Goal: Task Accomplishment & Management: Manage account settings

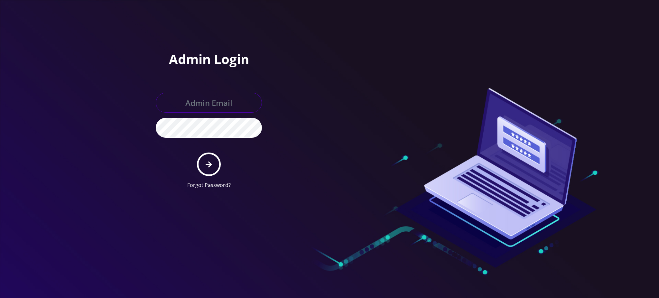
type input "[PERSON_NAME][EMAIL_ADDRESS][DOMAIN_NAME]"
click at [206, 163] on icon "submit" at bounding box center [209, 164] width 6 height 7
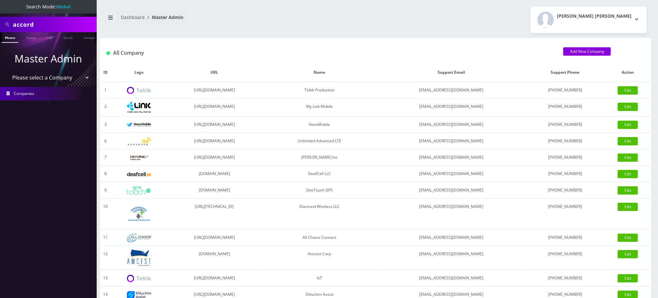
drag, startPoint x: 65, startPoint y: 24, endPoint x: 0, endPoint y: 0, distance: 69.3
click at [0, 0] on nav "Search Mode: Global accord Phone Name SIM Email Company Customer Master Admin P…" at bounding box center [48, 149] width 97 height 298
paste input "mziadi@gmail.com"
type input "amziadi@gmail.com"
click at [65, 39] on link "Email" at bounding box center [67, 37] width 15 height 11
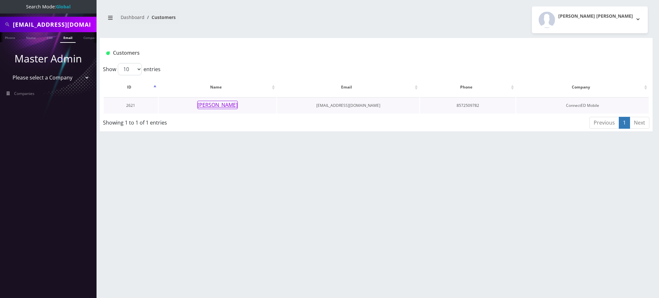
click at [216, 107] on button "Alvaro Ziadi" at bounding box center [217, 105] width 41 height 8
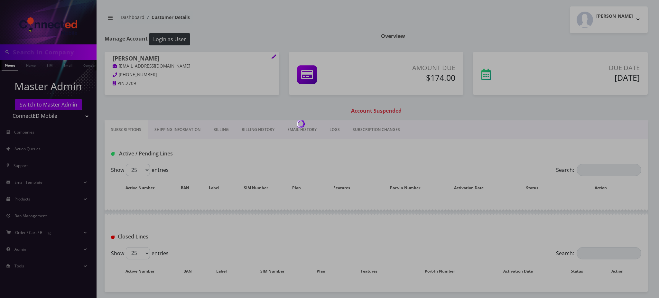
type input "amziadi@gmail.com"
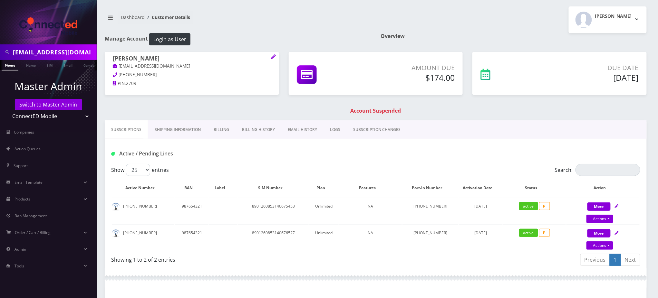
click at [241, 160] on div "Active / Pending Lines" at bounding box center [376, 151] width 542 height 25
click at [121, 128] on link "Subscriptions" at bounding box center [126, 129] width 43 height 19
drag, startPoint x: 151, startPoint y: 208, endPoint x: 122, endPoint y: 209, distance: 28.7
click at [122, 209] on td "857-250-9782" at bounding box center [143, 211] width 62 height 26
copy td "857-250-9782"
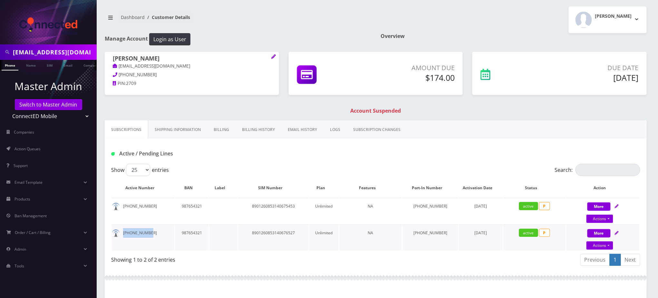
drag, startPoint x: 150, startPoint y: 235, endPoint x: 124, endPoint y: 242, distance: 27.0
click at [124, 242] on td "857-364-1162" at bounding box center [143, 238] width 62 height 26
copy td "857-364-1162"
click at [604, 217] on link "Actions" at bounding box center [599, 219] width 27 height 8
select select "118"
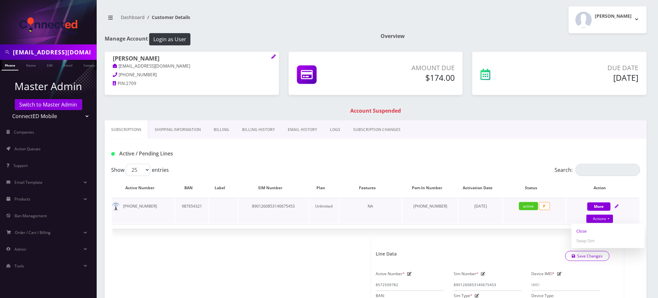
click at [585, 230] on link "Close" at bounding box center [607, 231] width 73 height 10
select select "118"
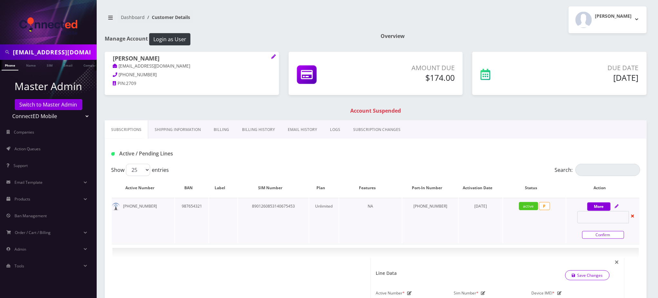
click at [599, 236] on link "Confirm" at bounding box center [603, 235] width 42 height 8
select select "118"
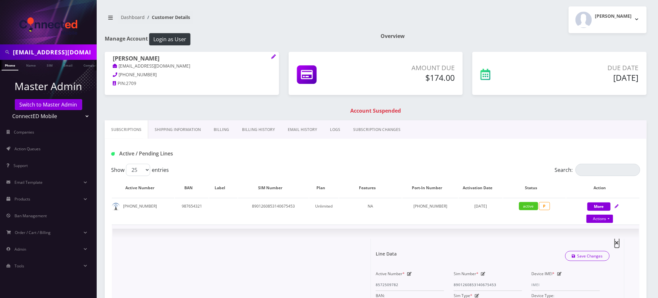
click at [616, 242] on span "×" at bounding box center [616, 242] width 5 height 11
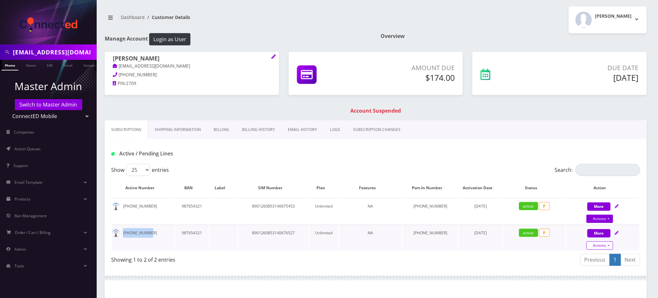
click at [598, 243] on link "Actions" at bounding box center [599, 245] width 27 height 8
select select "118"
click at [582, 256] on link "Close" at bounding box center [607, 258] width 73 height 10
select select "118"
click at [593, 260] on link "Confirm" at bounding box center [603, 262] width 42 height 8
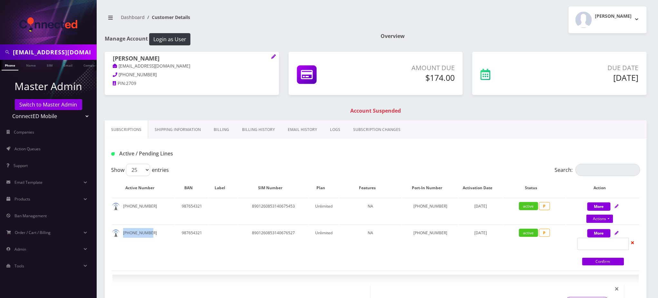
select select "118"
click at [127, 131] on link "Subscriptions" at bounding box center [126, 129] width 43 height 19
click at [184, 109] on h1 "Account Suspended" at bounding box center [375, 111] width 538 height 6
click at [178, 129] on link "Shipping Information" at bounding box center [177, 129] width 59 height 19
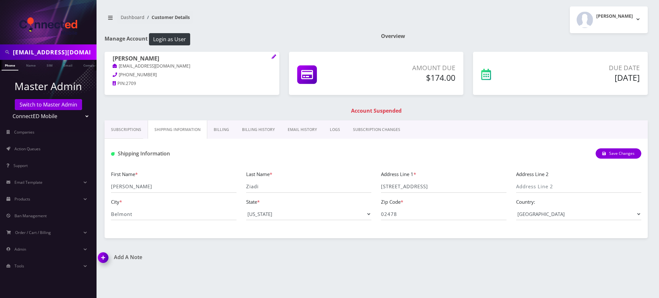
click at [123, 134] on link "Subscriptions" at bounding box center [126, 129] width 43 height 19
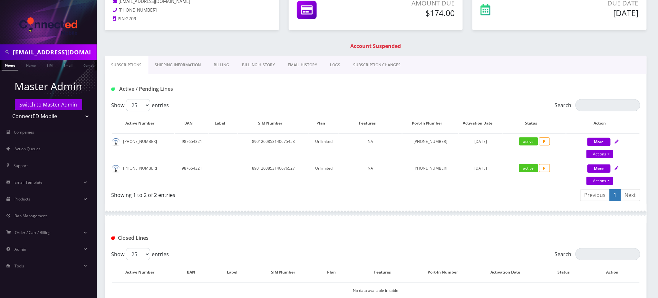
scroll to position [86, 0]
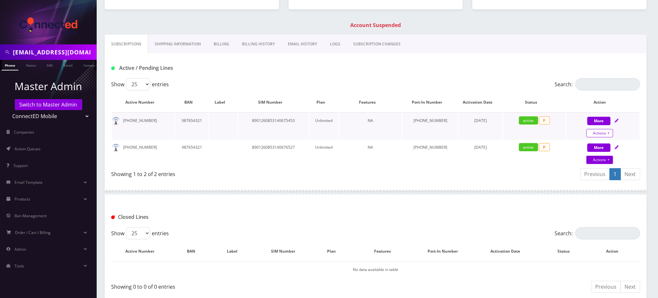
click at [601, 133] on link "Actions" at bounding box center [599, 133] width 27 height 8
select select "118"
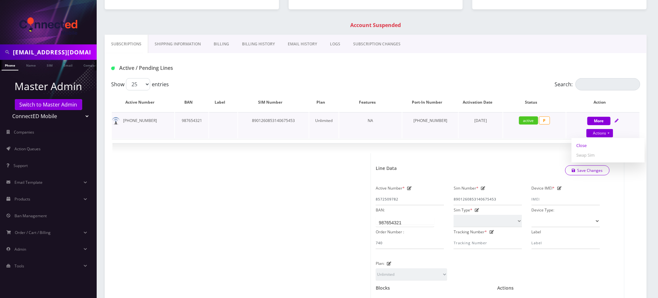
click at [582, 145] on link "Close" at bounding box center [607, 146] width 73 height 10
select select "118"
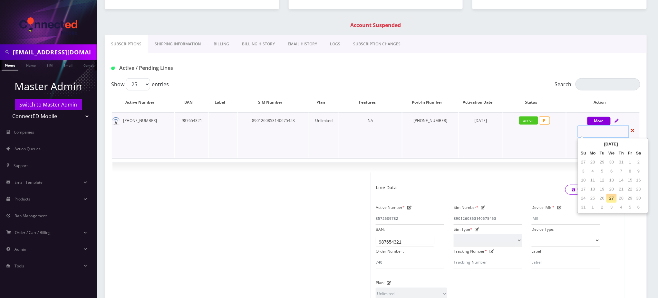
click at [592, 136] on input "text" at bounding box center [603, 132] width 52 height 12
select select "118"
click at [610, 201] on td "27" at bounding box center [611, 198] width 10 height 9
type input "08/27/2025"
click at [600, 149] on link "Confirm" at bounding box center [603, 150] width 42 height 8
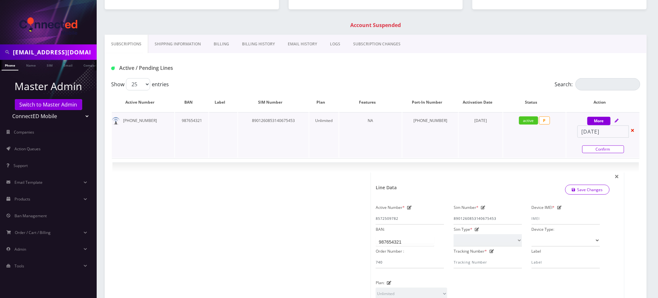
select select "118"
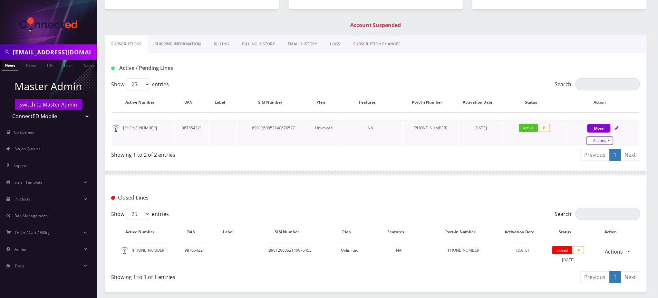
click at [601, 140] on link "Actions" at bounding box center [599, 141] width 27 height 8
select select "118"
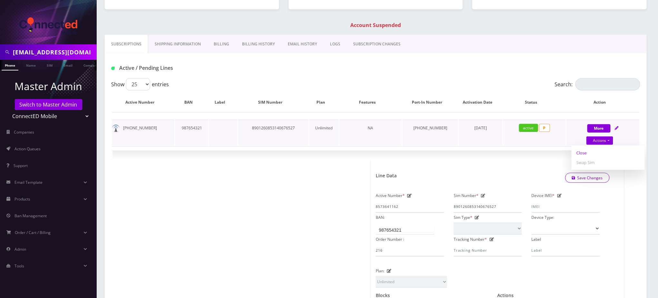
click at [586, 154] on link "Close" at bounding box center [607, 153] width 73 height 10
select select "118"
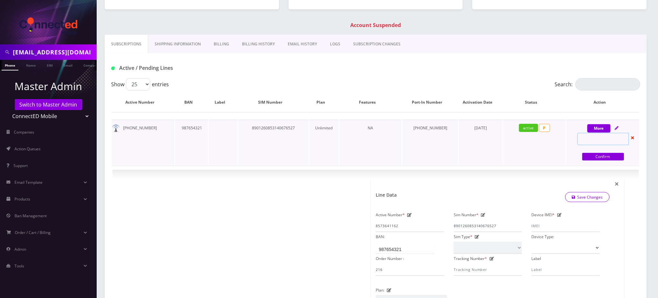
click at [596, 138] on input "text" at bounding box center [603, 139] width 52 height 12
select select "118"
click at [611, 205] on td "27" at bounding box center [611, 205] width 10 height 9
type input "08/27/2025"
click at [589, 155] on link "Confirm" at bounding box center [603, 157] width 42 height 8
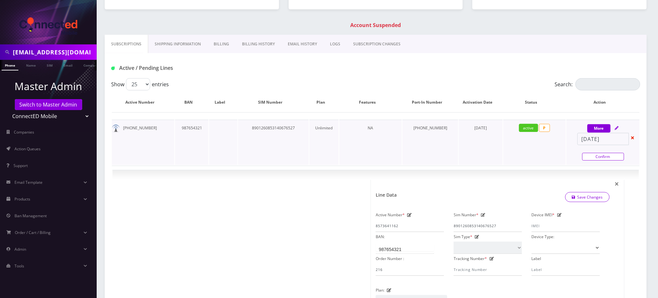
select select "118"
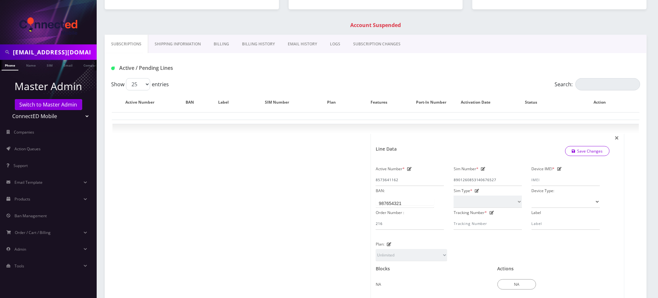
click at [320, 80] on div "Show 25 50 100 250 500 entries" at bounding box center [309, 84] width 397 height 12
click at [124, 47] on link "Subscriptions" at bounding box center [126, 44] width 43 height 19
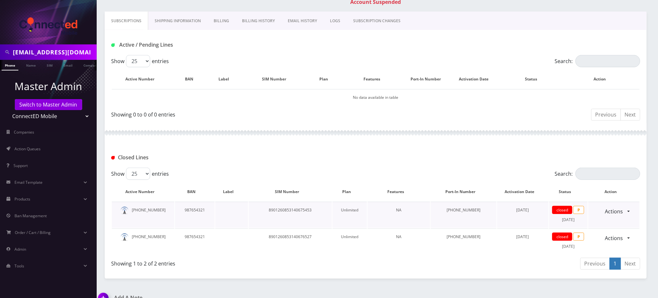
scroll to position [118, 0]
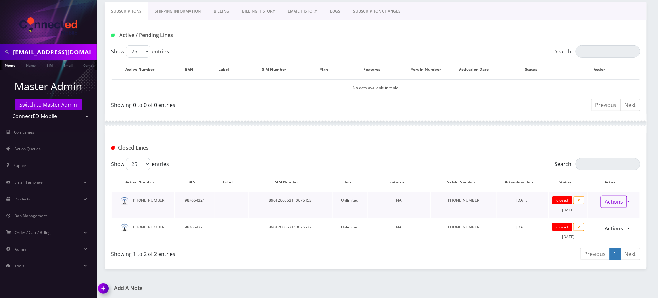
click at [619, 200] on link "Actions" at bounding box center [613, 202] width 26 height 12
click at [389, 148] on div "Closed Lines" at bounding box center [375, 148] width 538 height 11
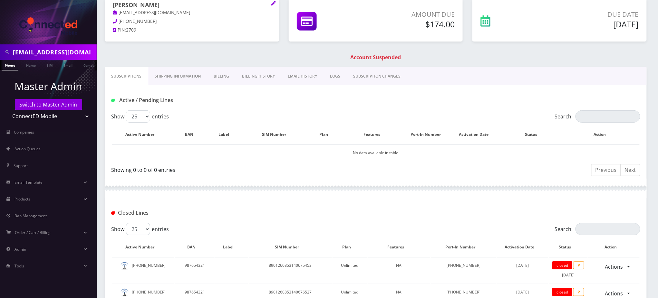
scroll to position [0, 0]
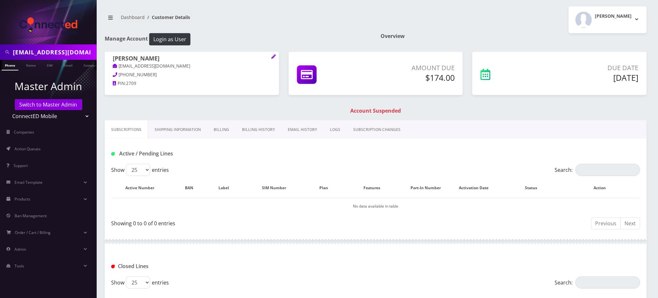
click at [217, 128] on link "Billing" at bounding box center [221, 129] width 28 height 19
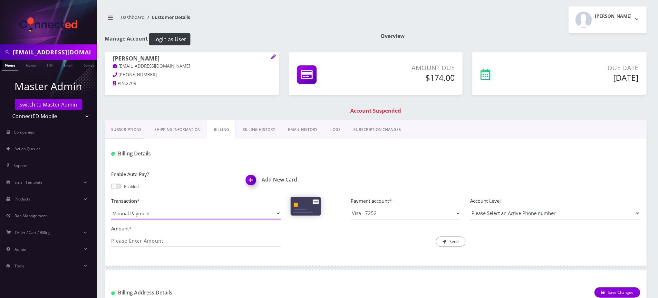
click at [156, 214] on select "Manual Payment Custom Charge Manual Credit Custom Invoice" at bounding box center [196, 213] width 170 height 12
select select "Manual Credit"
click at [111, 207] on select "Manual Payment Custom Charge Manual Credit Custom Invoice" at bounding box center [196, 213] width 170 height 12
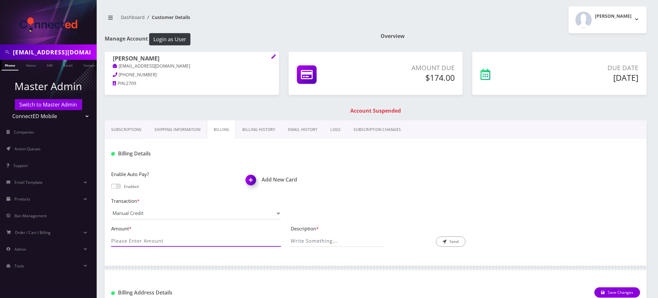
click at [170, 241] on input "Amount *" at bounding box center [196, 241] width 170 height 12
type input "174"
click at [345, 242] on input "Description *" at bounding box center [337, 241] width 94 height 12
type input "bill reversal"
click at [445, 241] on icon "submit" at bounding box center [444, 242] width 4 height 4
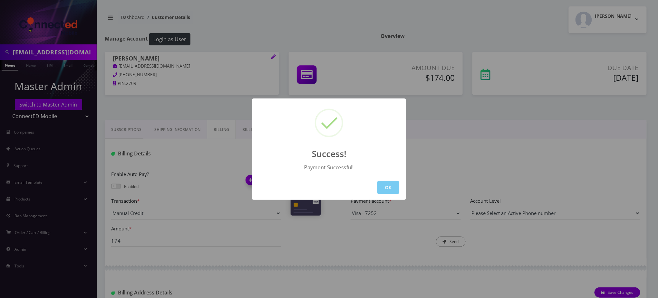
click at [383, 191] on button "OK" at bounding box center [388, 187] width 22 height 13
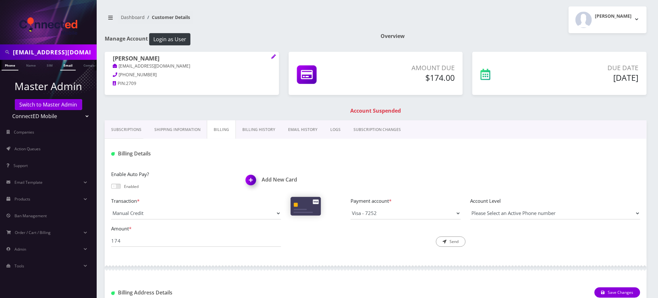
click at [66, 65] on link "Email" at bounding box center [67, 65] width 15 height 11
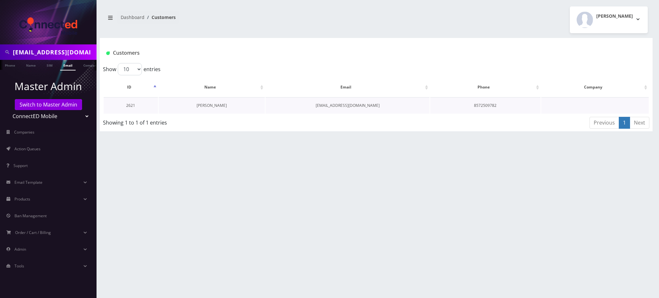
click at [213, 106] on link "[PERSON_NAME]" at bounding box center [212, 105] width 30 height 5
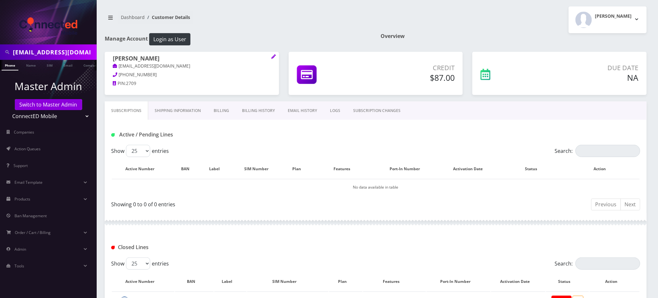
click at [249, 111] on link "Billing History" at bounding box center [258, 110] width 46 height 19
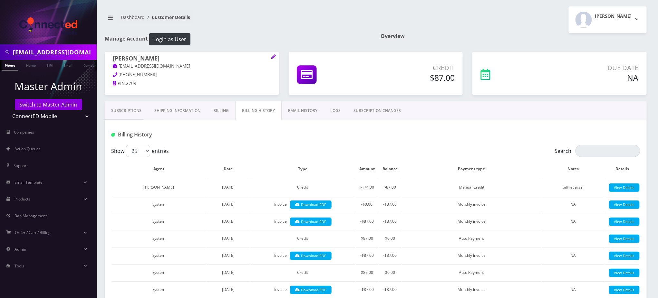
click at [222, 111] on link "Billing" at bounding box center [221, 110] width 28 height 19
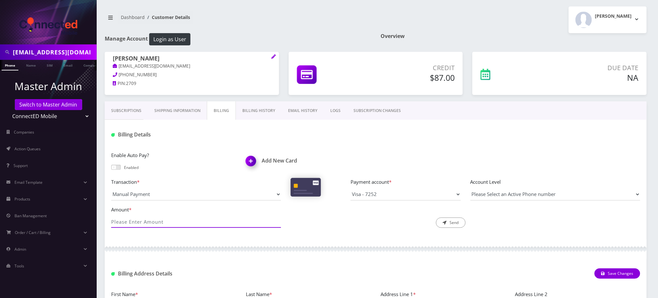
click at [166, 222] on input "Amount *" at bounding box center [196, 222] width 170 height 12
click at [129, 192] on select "Manual Payment Custom Charge Manual Credit Custom Invoice" at bounding box center [196, 194] width 170 height 12
select select "Custom Invoice"
click at [111, 188] on select "Manual Payment Custom Charge Manual Credit Custom Invoice" at bounding box center [196, 194] width 170 height 12
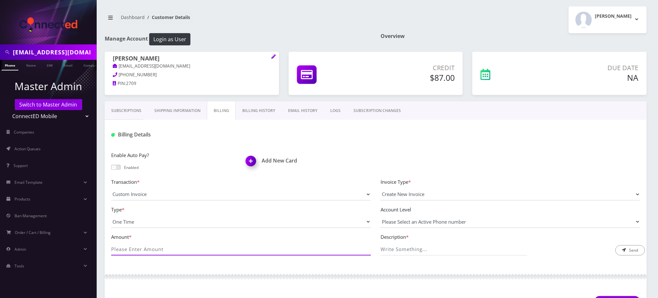
click at [179, 250] on input "Amount *" at bounding box center [241, 249] width 260 height 12
type input "87"
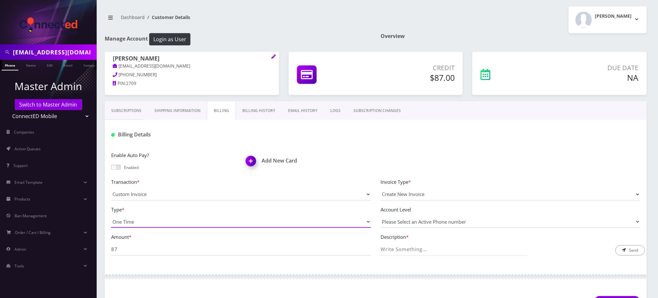
click at [205, 222] on select "One Time Usage Charge" at bounding box center [241, 222] width 260 height 12
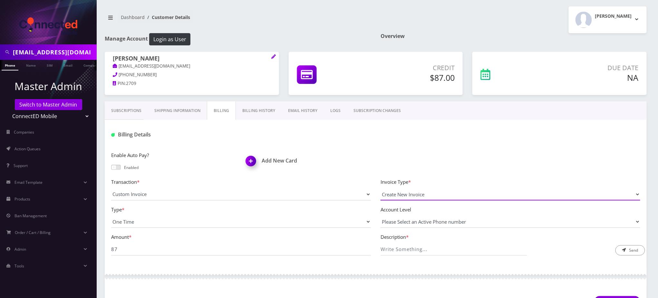
click at [412, 194] on select "Create New Invoice" at bounding box center [510, 194] width 260 height 12
click at [488, 222] on select "Please Select an Active Phone number" at bounding box center [510, 222] width 260 height 12
click at [482, 250] on input "Description *" at bounding box center [453, 249] width 147 height 12
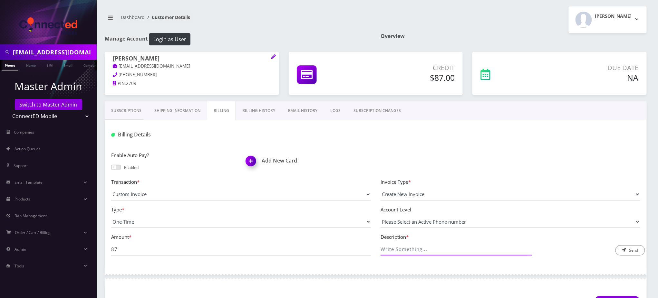
type input "bill reversal"
click at [626, 250] on button "Send" at bounding box center [630, 250] width 30 height 10
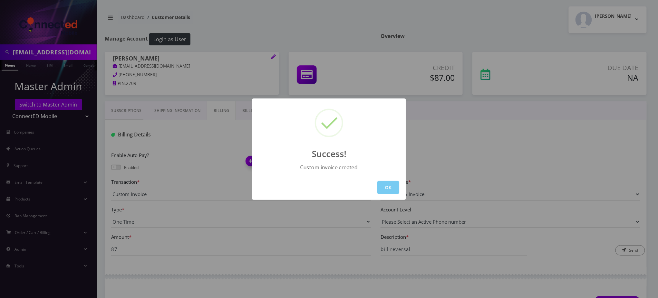
click at [392, 185] on button "OK" at bounding box center [388, 187] width 22 height 13
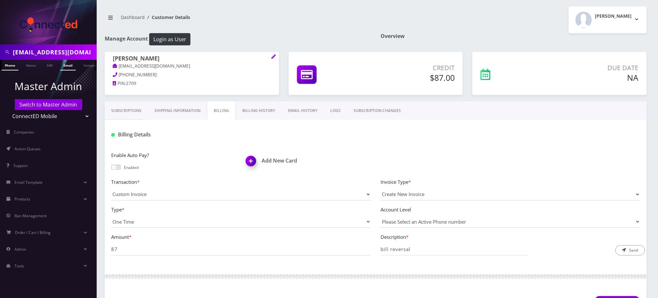
click at [71, 66] on link "Email" at bounding box center [67, 65] width 15 height 11
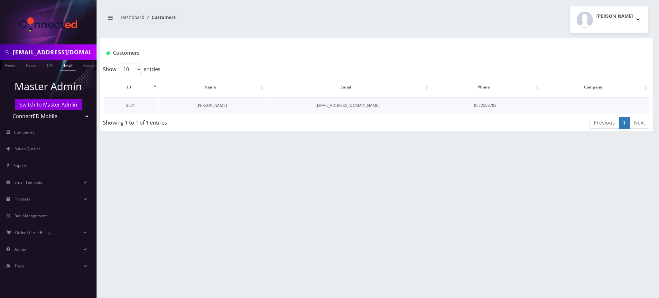
click at [218, 107] on link "[PERSON_NAME]" at bounding box center [212, 105] width 30 height 5
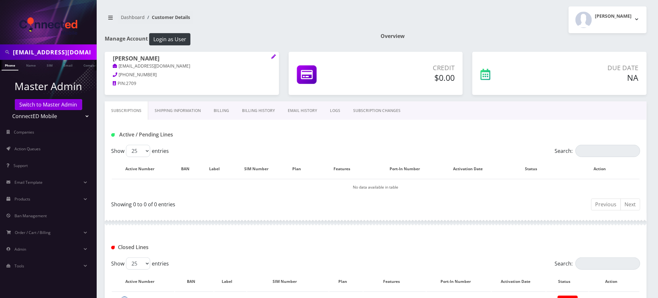
click at [255, 111] on link "Billing History" at bounding box center [258, 110] width 46 height 19
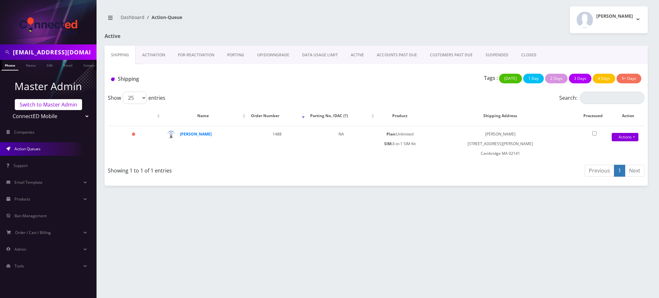
click at [50, 105] on link "Switch to Master Admin" at bounding box center [48, 104] width 67 height 11
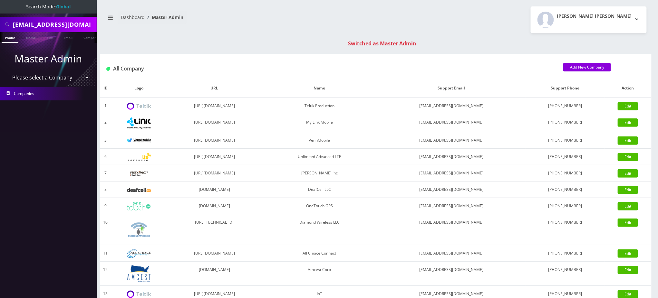
drag, startPoint x: 79, startPoint y: 22, endPoint x: 0, endPoint y: 20, distance: 79.2
click at [0, 20] on div "[EMAIL_ADDRESS][DOMAIN_NAME]" at bounding box center [48, 24] width 97 height 15
paste input "[PHONE_NUMBER]"
type input "8323689121"
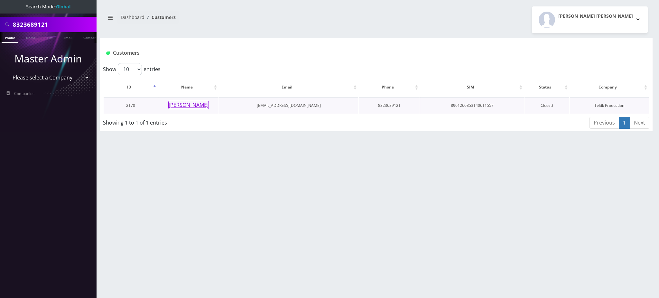
click at [192, 107] on button "[PERSON_NAME]" at bounding box center [188, 105] width 41 height 8
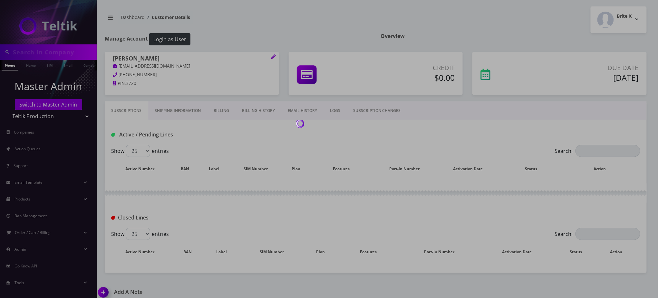
type input "8323689121"
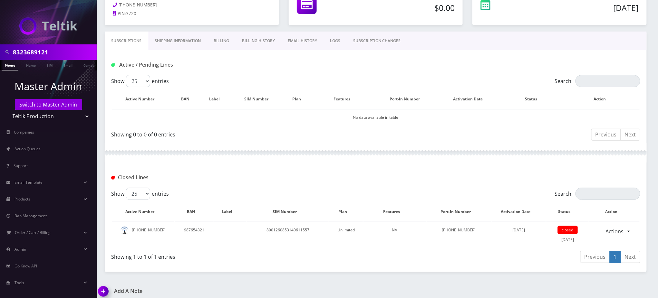
scroll to position [26, 0]
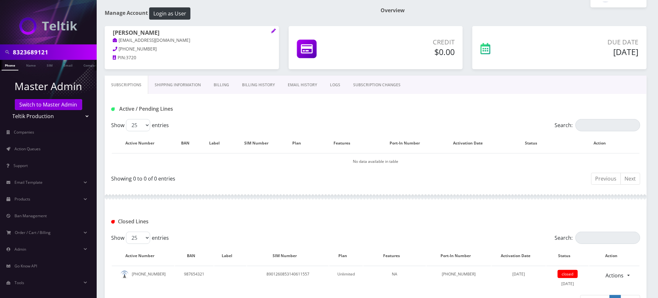
click at [249, 86] on link "Billing History" at bounding box center [258, 85] width 46 height 19
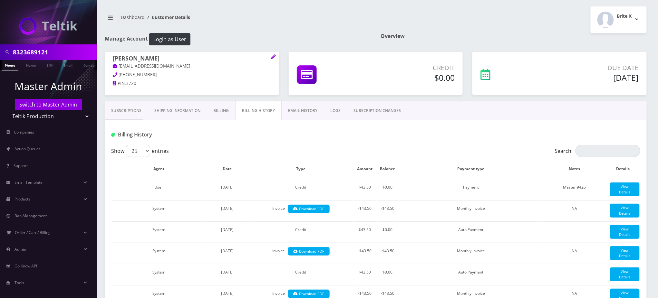
click at [127, 111] on link "Subscriptions" at bounding box center [126, 110] width 43 height 19
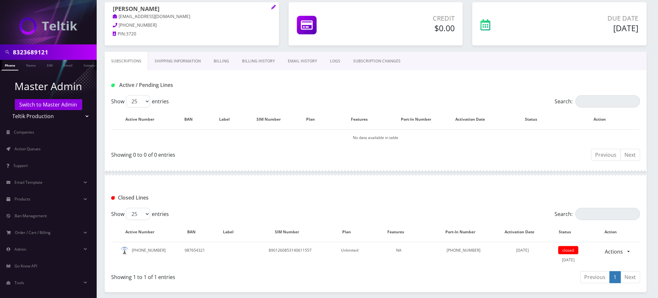
scroll to position [111, 0]
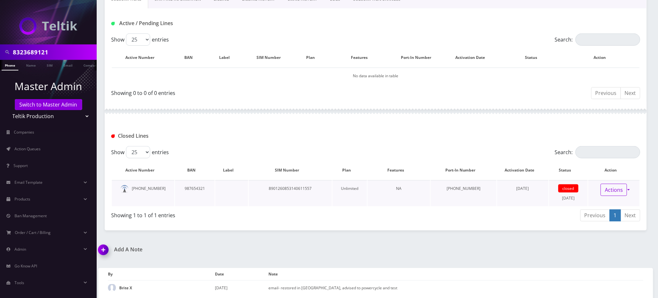
click at [620, 192] on link "Actions" at bounding box center [613, 190] width 26 height 12
click at [609, 205] on link "Reopen" at bounding box center [619, 204] width 52 height 10
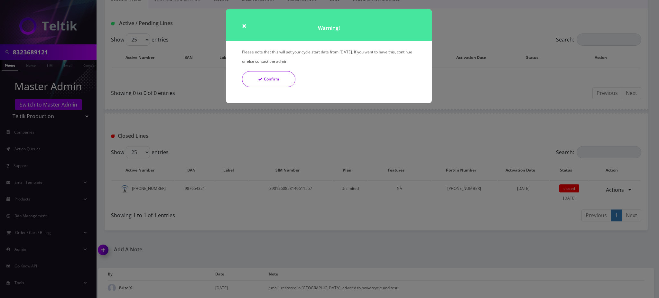
click at [266, 78] on button "Confirm" at bounding box center [268, 79] width 53 height 16
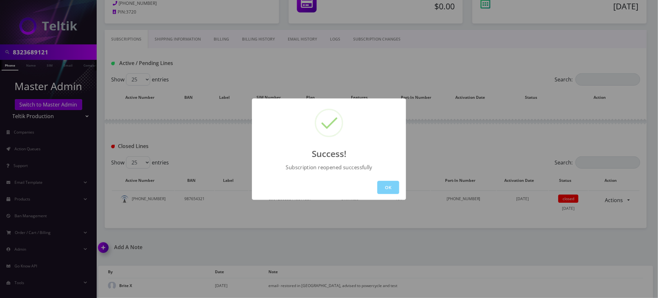
scroll to position [70, 0]
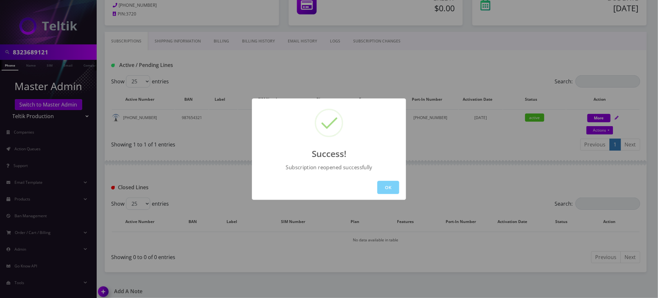
click at [389, 188] on button "OK" at bounding box center [388, 187] width 22 height 13
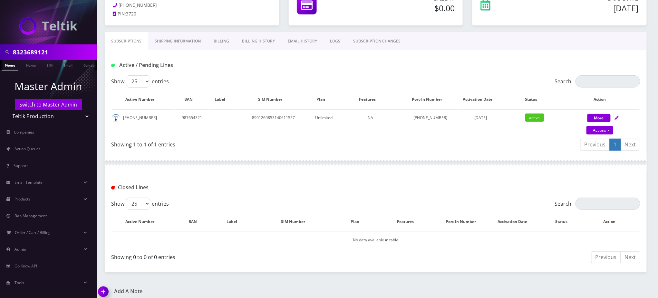
click at [316, 58] on div "Active / Pending Lines" at bounding box center [376, 62] width 542 height 25
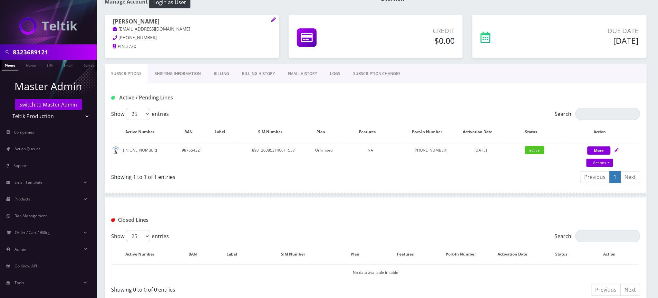
scroll to position [0, 0]
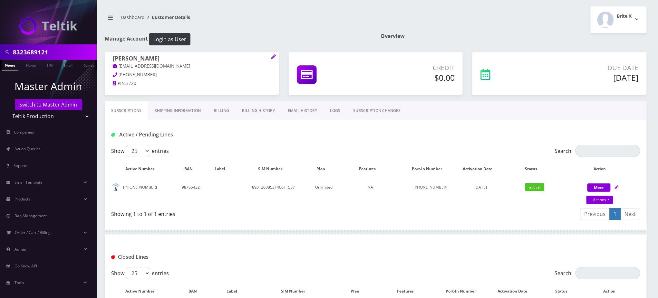
click at [307, 148] on div "Show 25 50 100 250 500 entries" at bounding box center [309, 151] width 397 height 12
click at [39, 52] on input "8323689121" at bounding box center [54, 52] width 82 height 12
click at [303, 17] on nav "Dashboard Customer Details" at bounding box center [238, 20] width 266 height 18
